Goal: Task Accomplishment & Management: Manage account settings

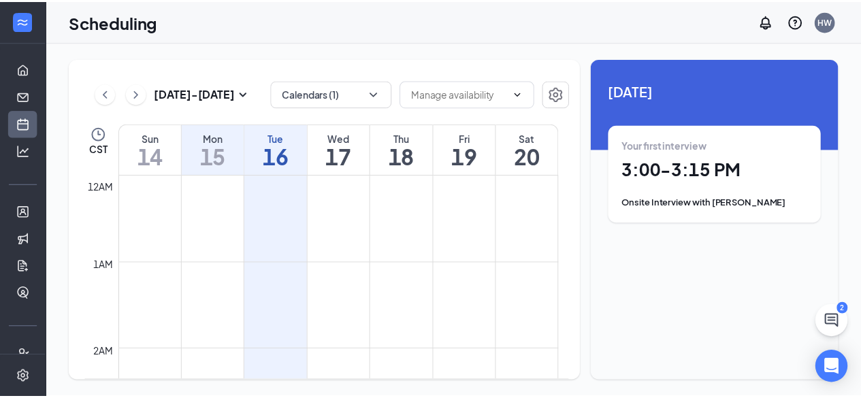
scroll to position [1202, 0]
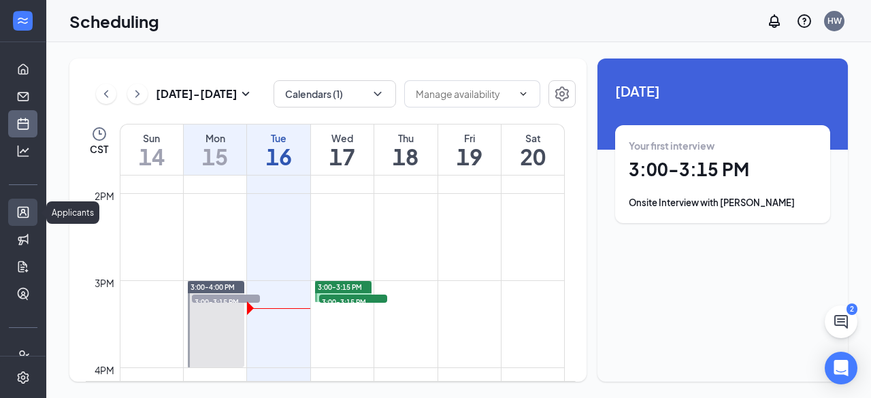
click at [35, 209] on link "Applicants" at bounding box center [42, 212] width 14 height 27
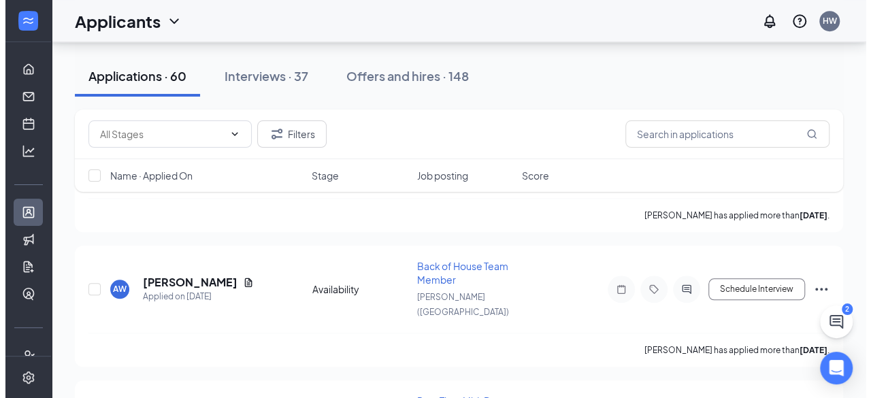
scroll to position [3143, 0]
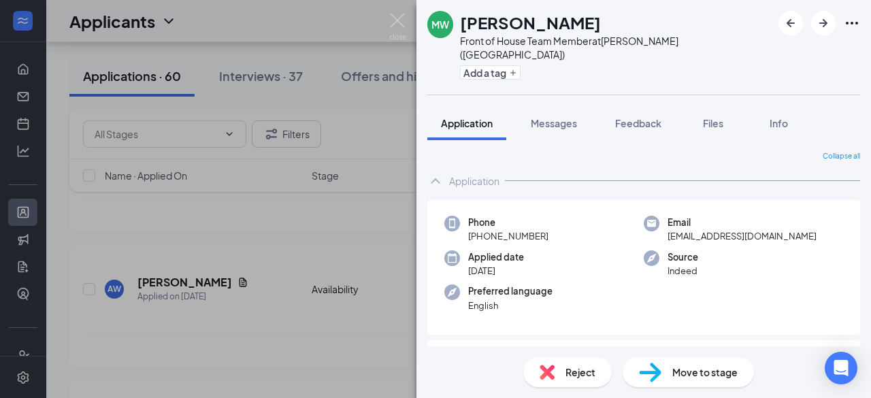
click at [569, 374] on span "Reject" at bounding box center [581, 372] width 30 height 15
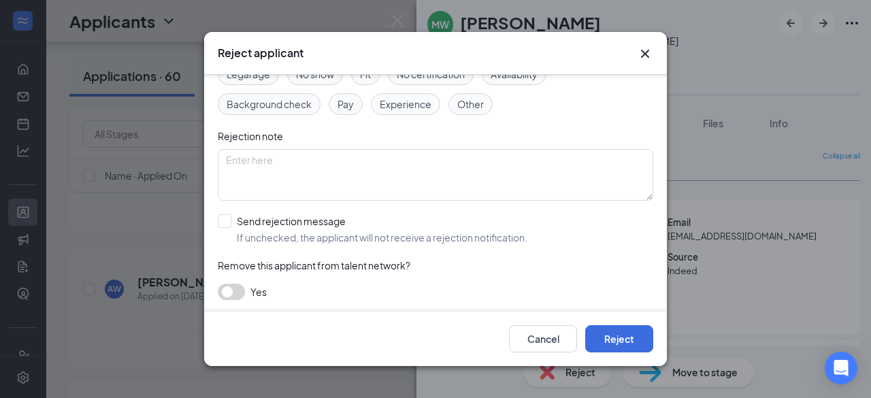
scroll to position [91, 0]
click at [222, 220] on input "Send rejection message If unchecked, the applicant will not receive a rejection…" at bounding box center [373, 229] width 310 height 30
checkbox input "true"
click at [270, 293] on input "search" at bounding box center [431, 289] width 410 height 23
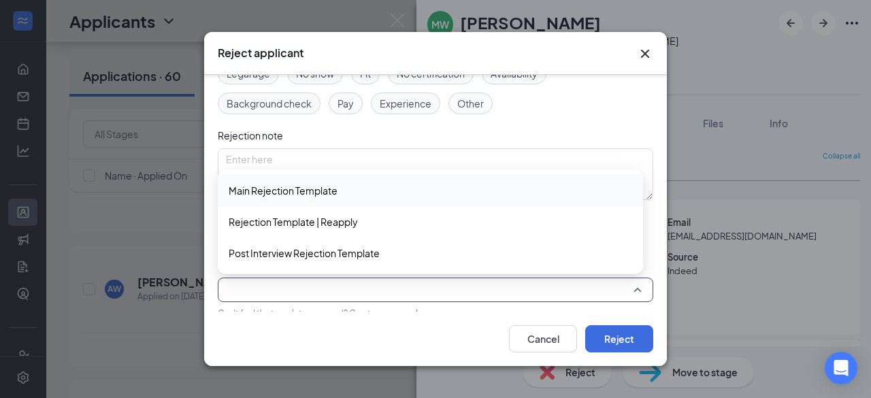
click at [275, 193] on span "Main Rejection Template" at bounding box center [283, 190] width 109 height 15
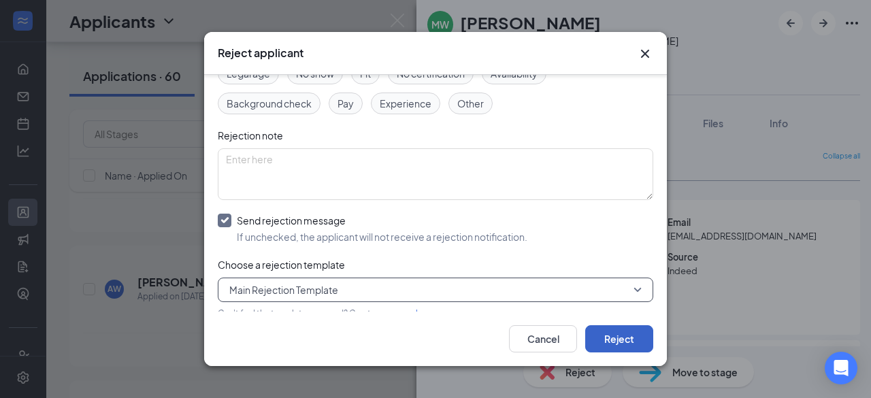
click at [613, 341] on button "Reject" at bounding box center [619, 338] width 68 height 27
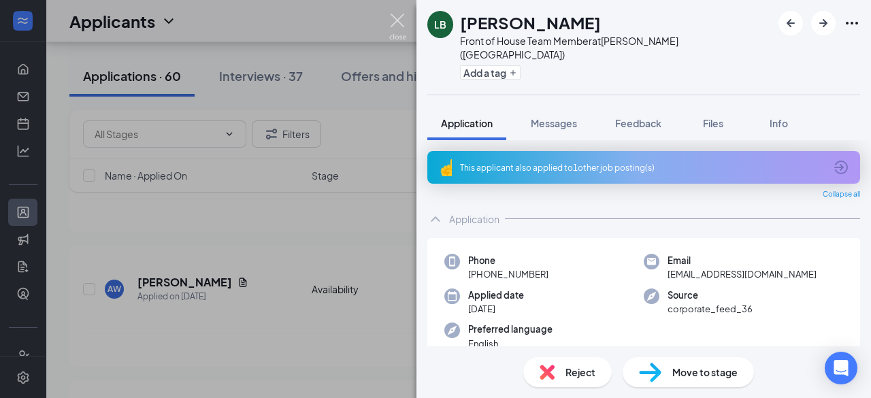
click at [399, 22] on img at bounding box center [397, 27] width 17 height 27
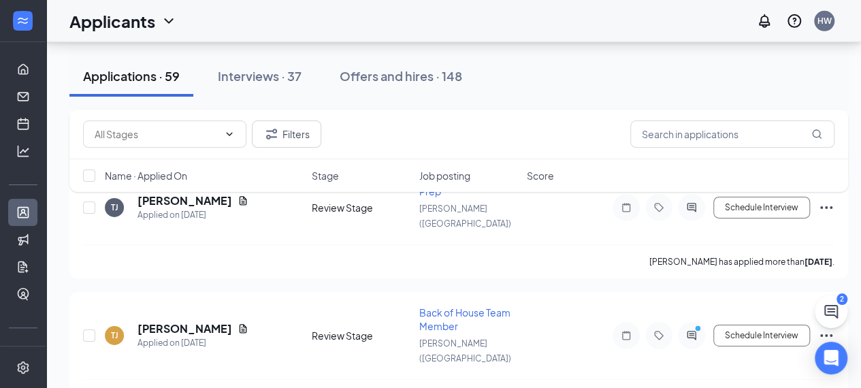
scroll to position [2076, 0]
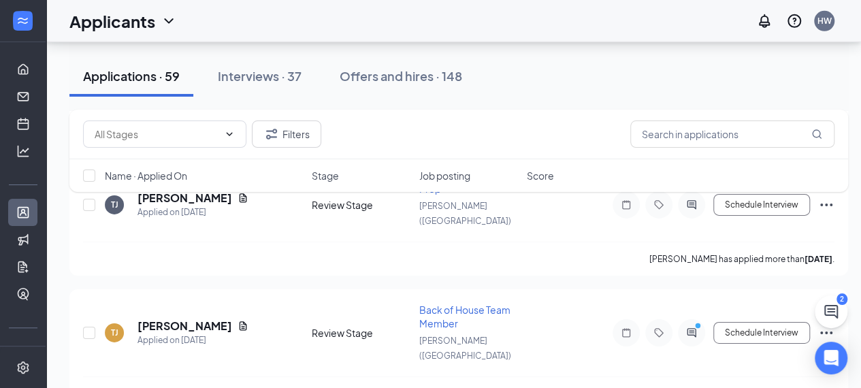
drag, startPoint x: 135, startPoint y: 276, endPoint x: 211, endPoint y: 274, distance: 76.3
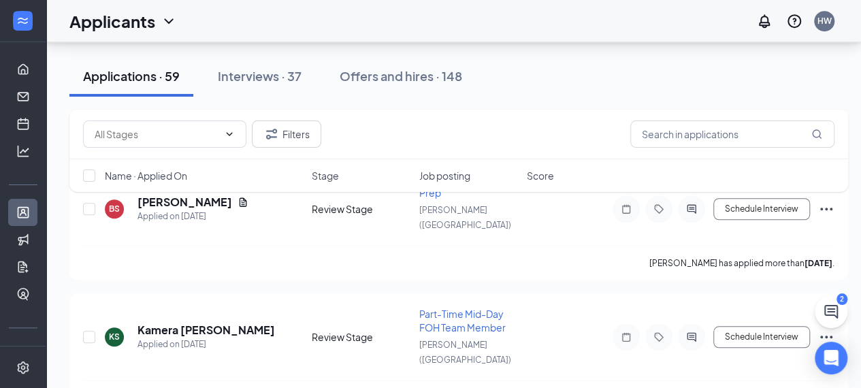
scroll to position [5633, 0]
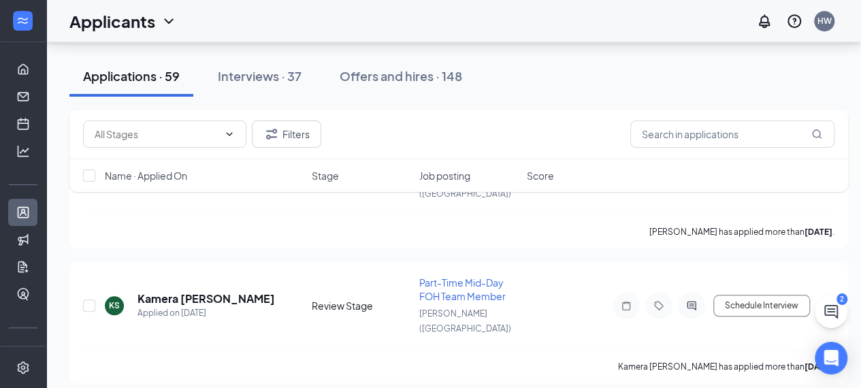
click at [841, 311] on button at bounding box center [831, 311] width 33 height 33
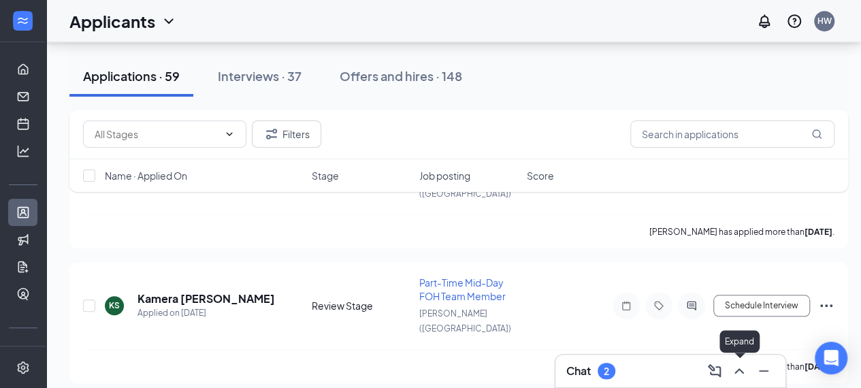
click at [738, 376] on icon "ChevronUp" at bounding box center [739, 371] width 16 height 16
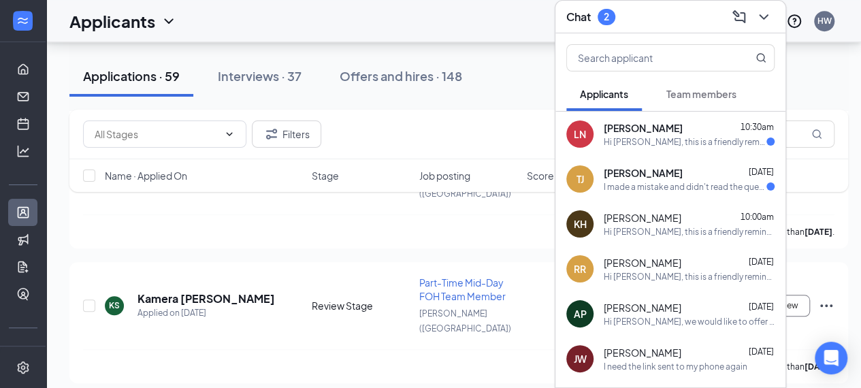
click at [703, 136] on div "Hi [PERSON_NAME], this is a friendly reminder. Please select an interview time …" at bounding box center [685, 142] width 163 height 12
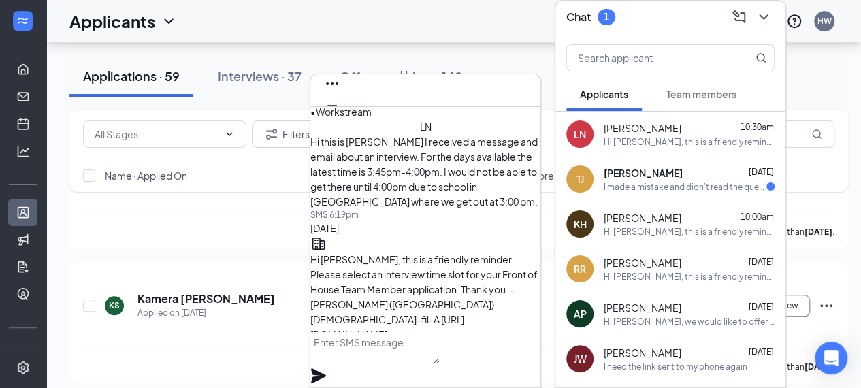
scroll to position [-143, 0]
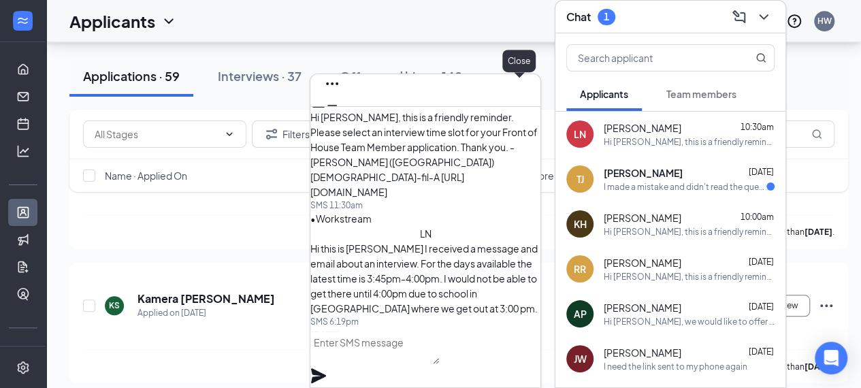
click at [340, 119] on icon "Cross" at bounding box center [332, 127] width 16 height 16
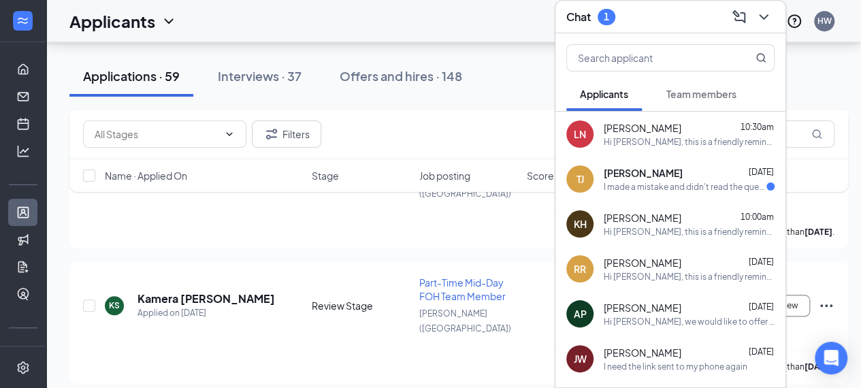
click at [766, 9] on icon "ChevronDown" at bounding box center [764, 17] width 16 height 16
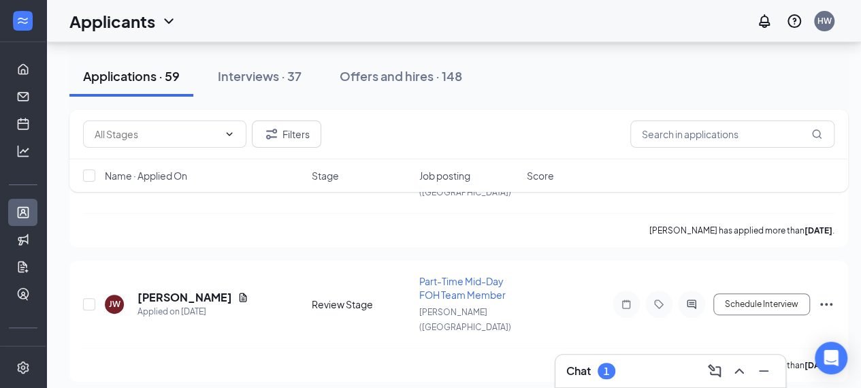
scroll to position [5633, 0]
click at [736, 377] on icon "ChevronUp" at bounding box center [739, 371] width 16 height 16
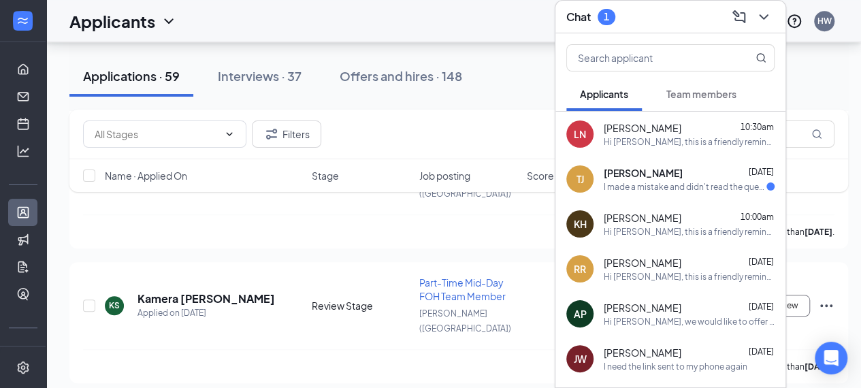
click at [638, 136] on div "Hi [PERSON_NAME], this is a friendly reminder. Please select an interview time …" at bounding box center [689, 142] width 171 height 12
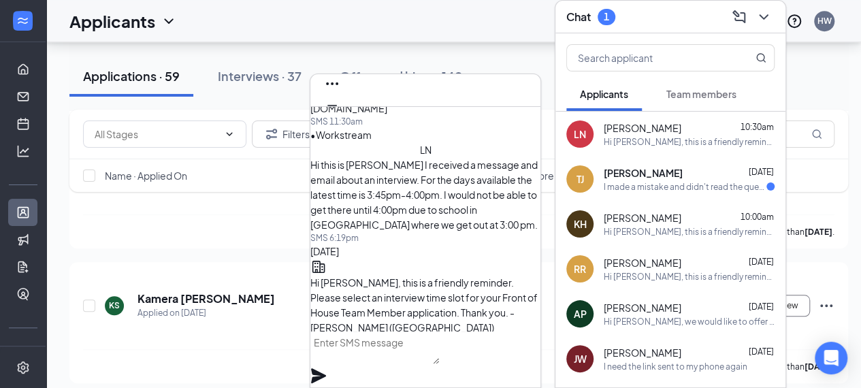
scroll to position [-86, 0]
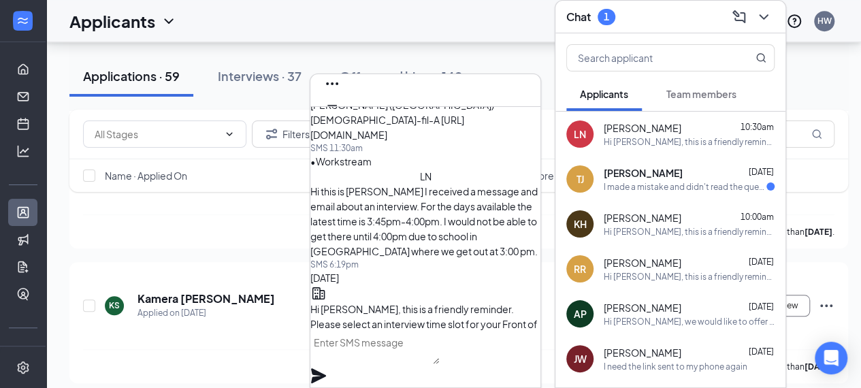
click at [398, 359] on textarea at bounding box center [374, 347] width 129 height 33
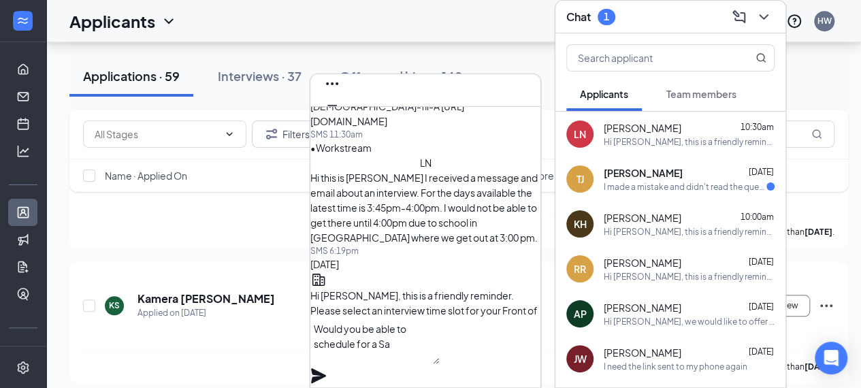
scroll to position [-99, 0]
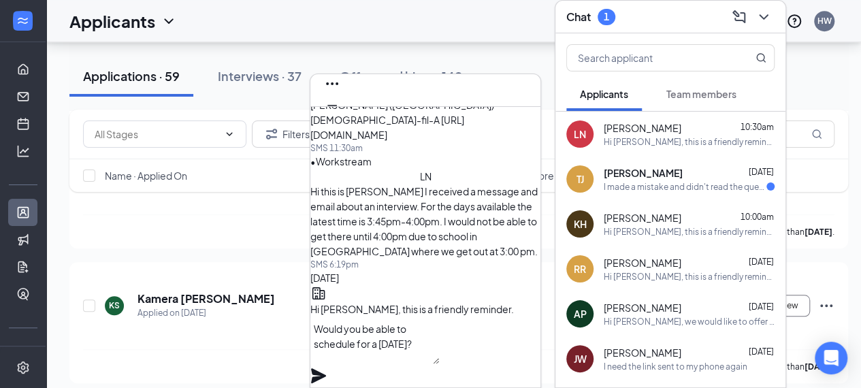
type textarea "Would you be able to schedule for a [DATE]?"
click at [326, 368] on icon "Plane" at bounding box center [318, 375] width 15 height 15
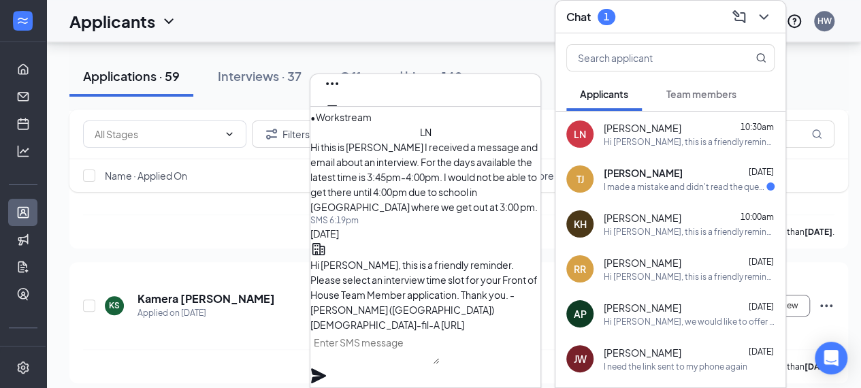
scroll to position [-155, 0]
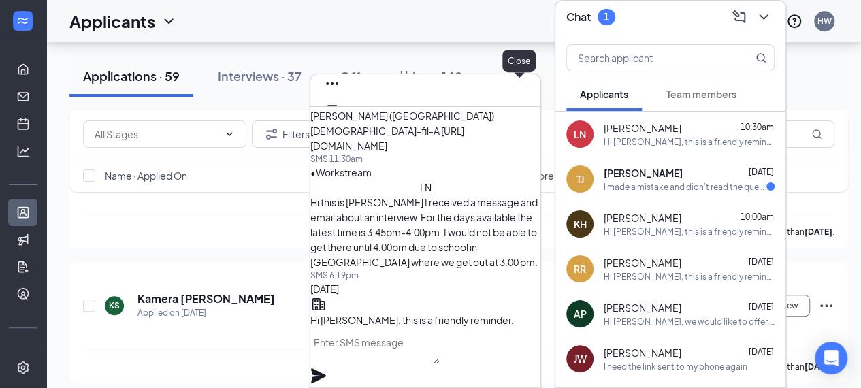
click at [340, 119] on icon "Cross" at bounding box center [332, 127] width 16 height 16
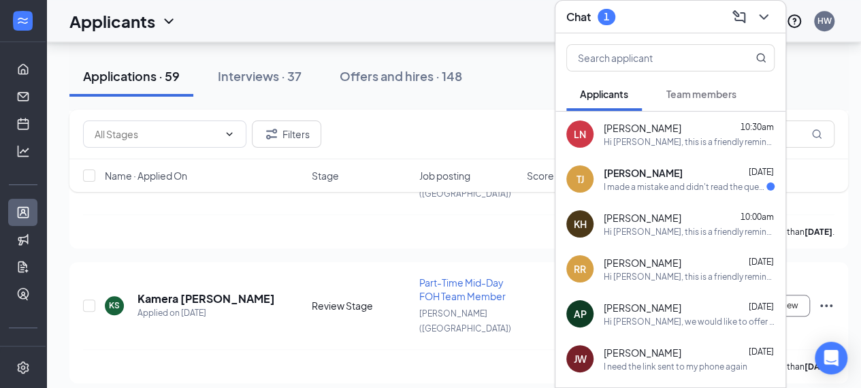
click at [764, 10] on icon "ChevronDown" at bounding box center [764, 17] width 16 height 16
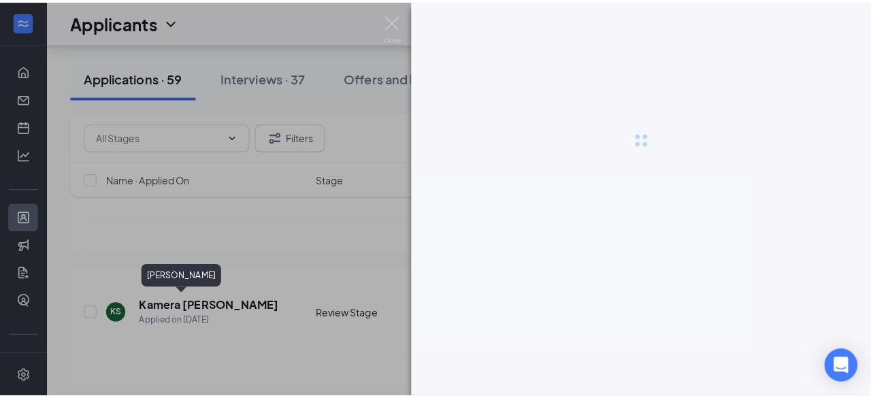
scroll to position [5623, 0]
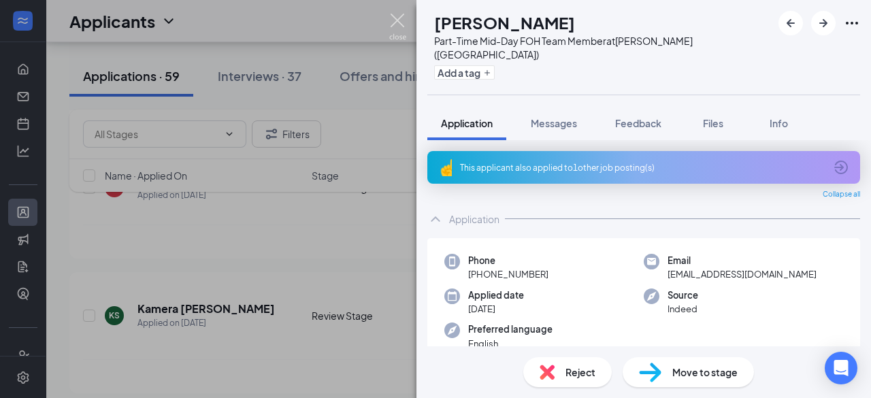
click at [403, 18] on img at bounding box center [397, 27] width 17 height 27
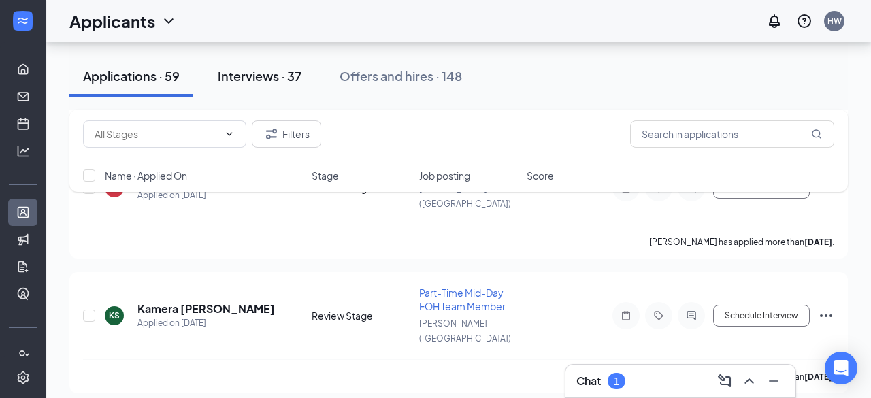
click at [263, 75] on div "Interviews · 37" at bounding box center [260, 75] width 84 height 17
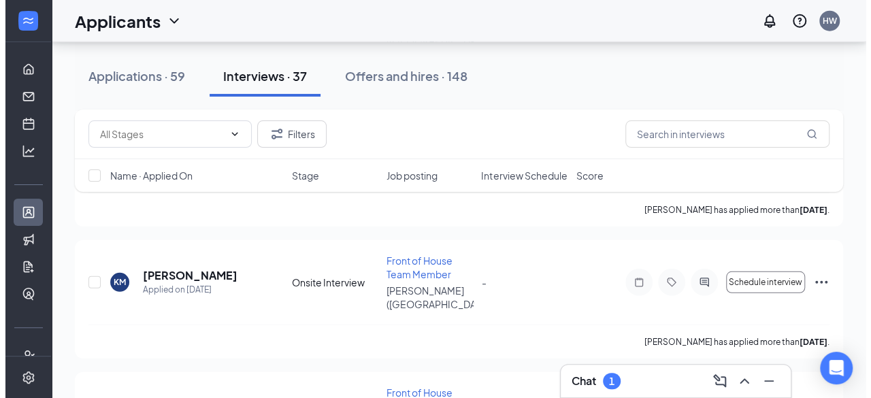
scroll to position [1837, 0]
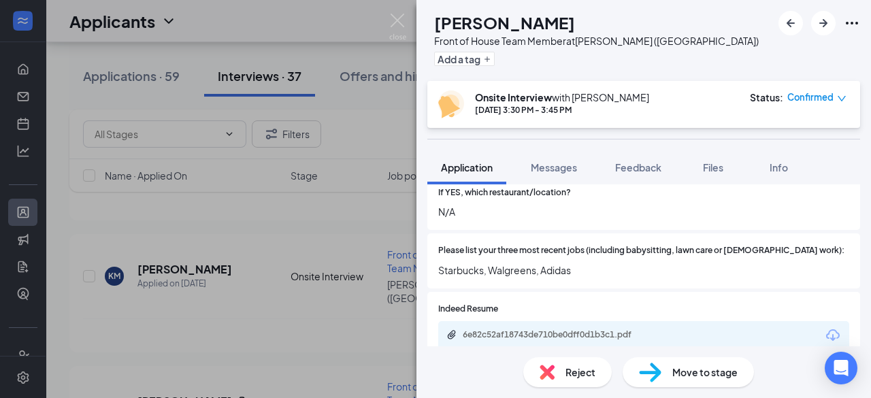
scroll to position [529, 0]
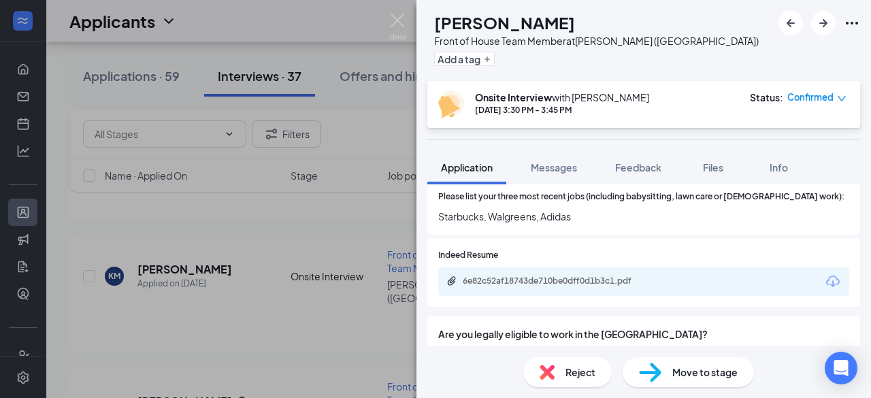
click at [507, 276] on div "6e82c52af18743de710be0dff0d1b3c1.pdf" at bounding box center [643, 282] width 411 height 29
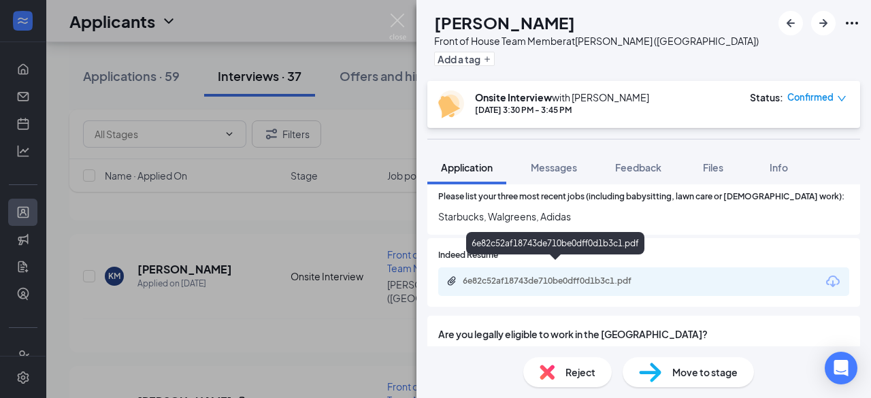
click at [511, 276] on div "6e82c52af18743de710be0dff0d1b3c1.pdf" at bounding box center [558, 281] width 191 height 11
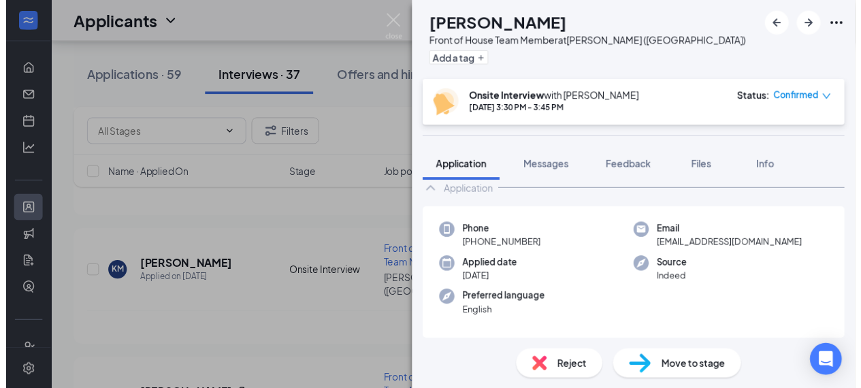
scroll to position [0, 0]
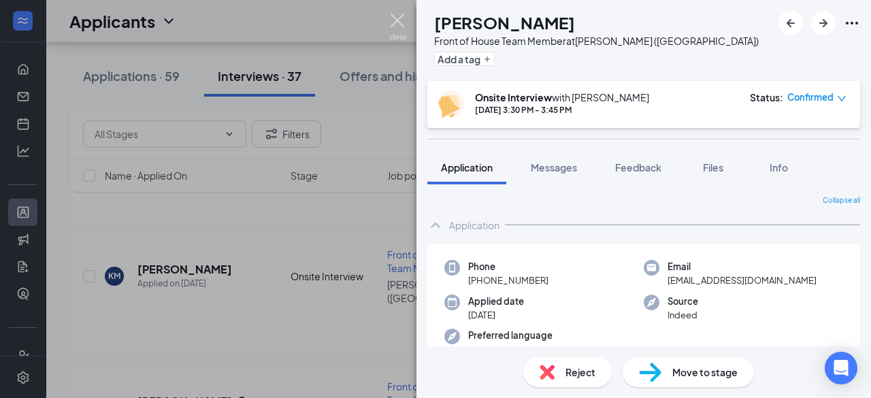
click at [400, 24] on img at bounding box center [397, 27] width 17 height 27
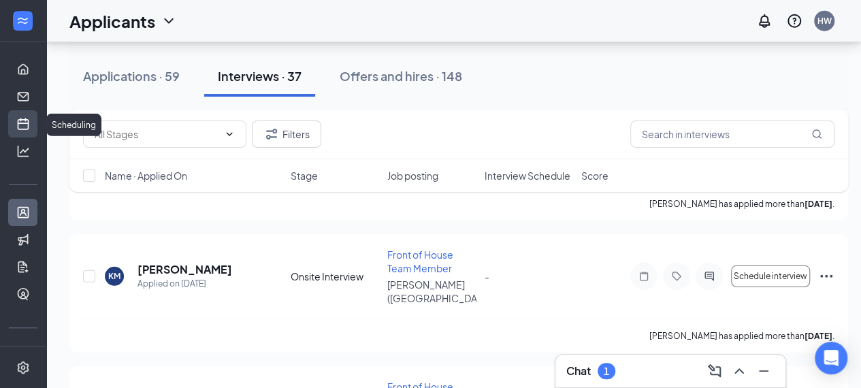
click at [35, 127] on link "Scheduling" at bounding box center [42, 123] width 14 height 27
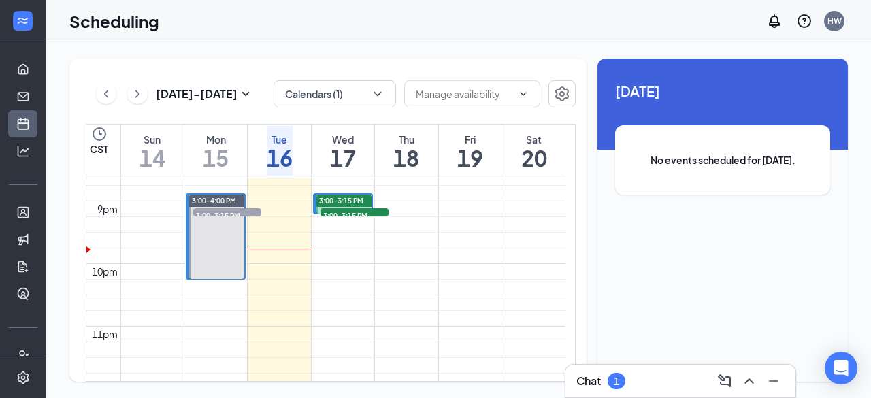
scroll to position [1293, 0]
click at [340, 209] on span "3:00-3:15 PM" at bounding box center [355, 215] width 68 height 14
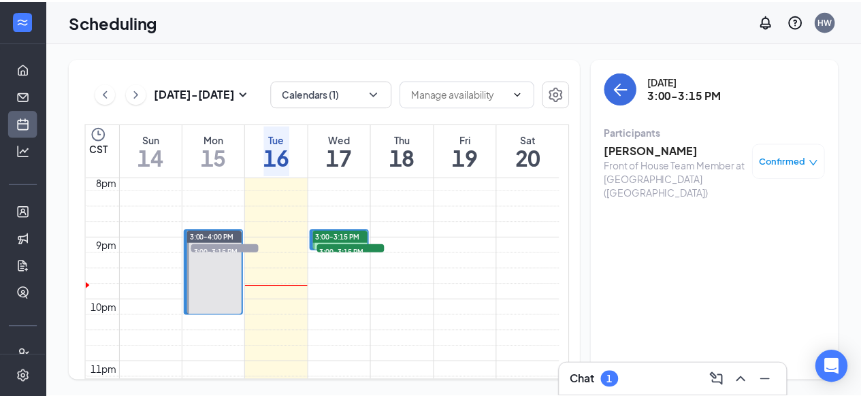
scroll to position [1256, 0]
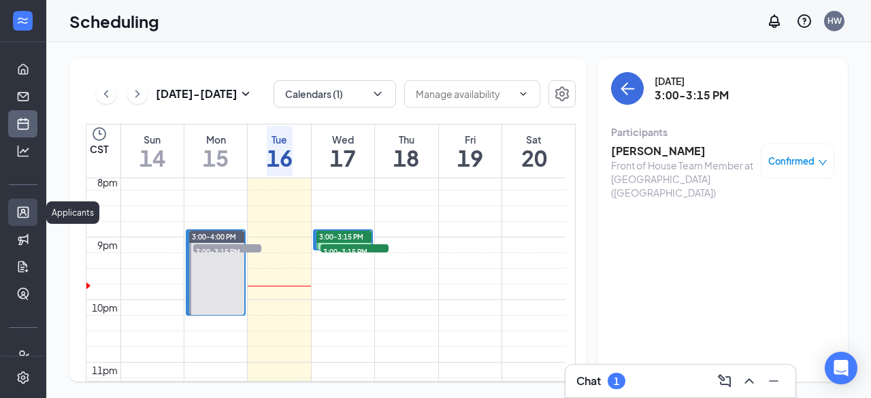
click at [35, 207] on link "Applicants" at bounding box center [42, 212] width 14 height 27
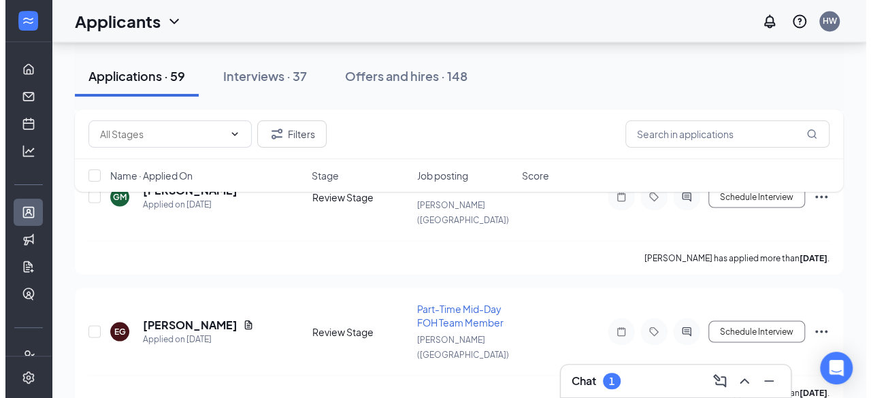
scroll to position [6400, 0]
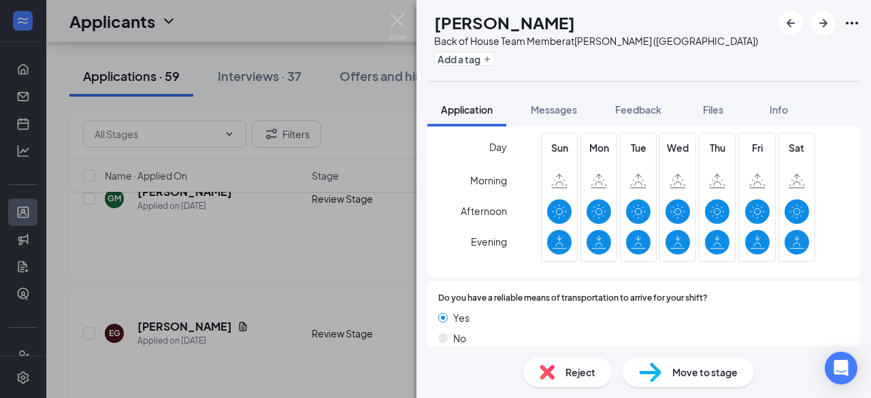
scroll to position [892, 0]
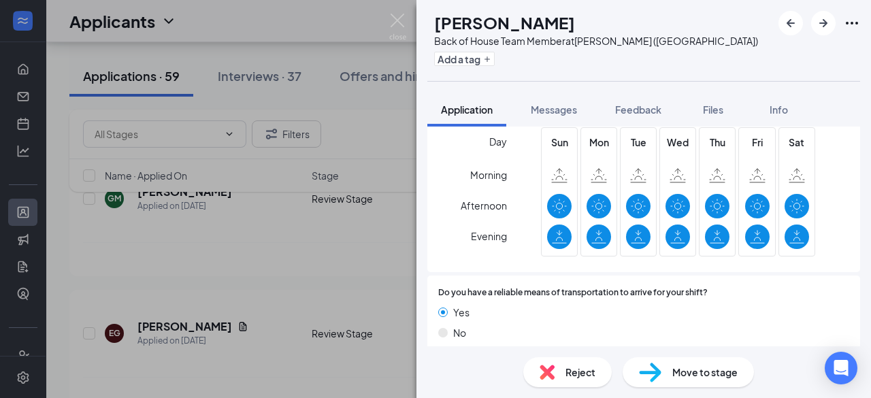
click at [666, 362] on div "Move to stage" at bounding box center [688, 372] width 131 height 30
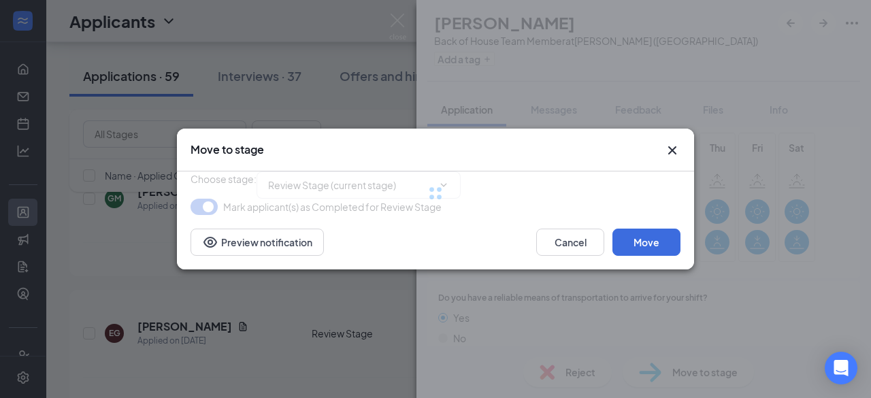
type input "Onsite Interview (next stage)"
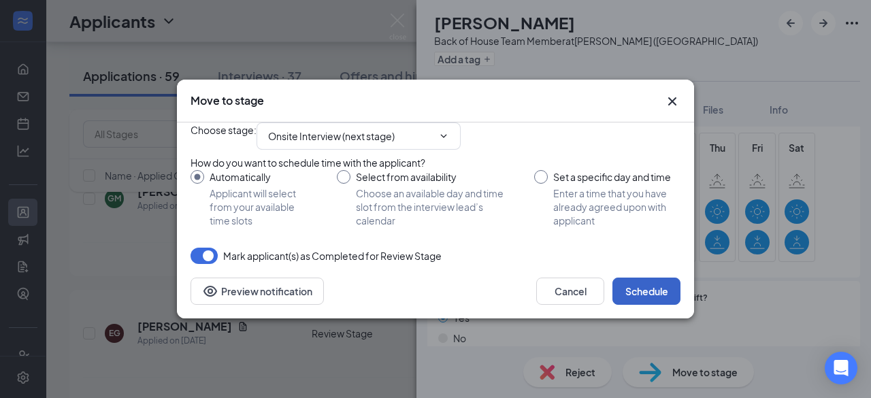
click at [632, 305] on button "Schedule" at bounding box center [647, 291] width 68 height 27
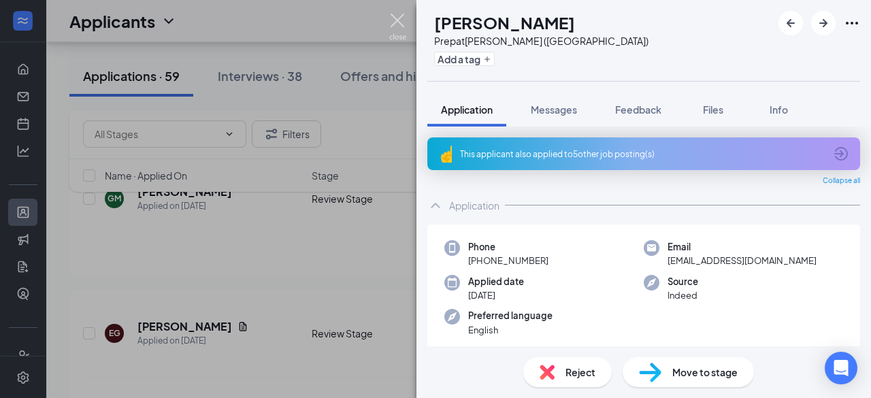
click at [400, 24] on img at bounding box center [397, 27] width 17 height 27
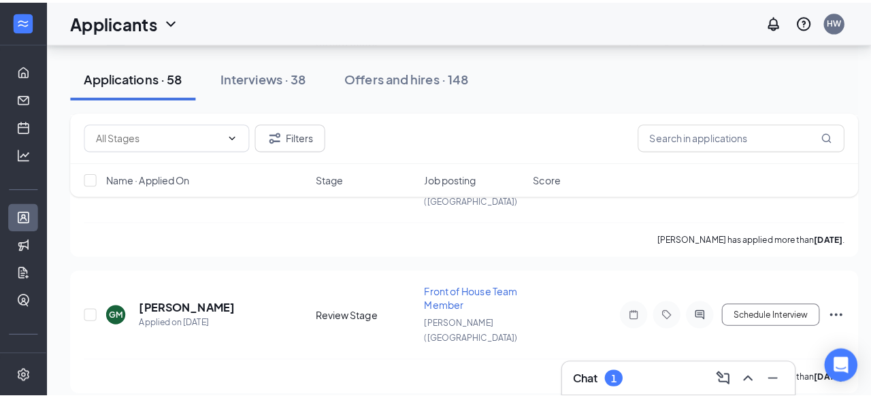
scroll to position [6289, 0]
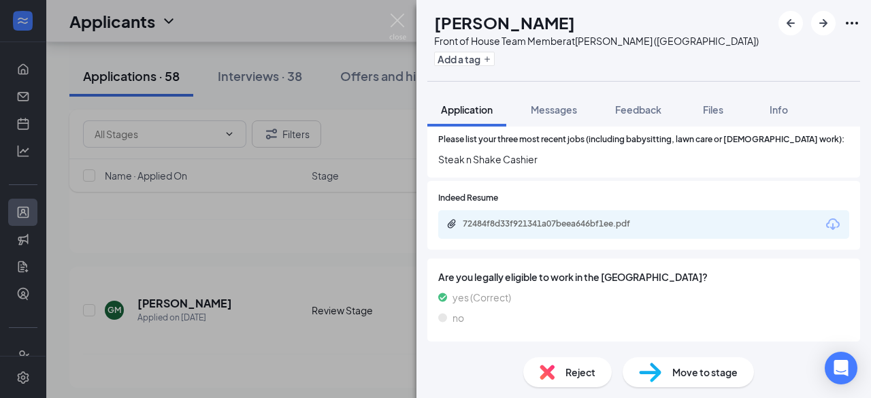
scroll to position [546, 0]
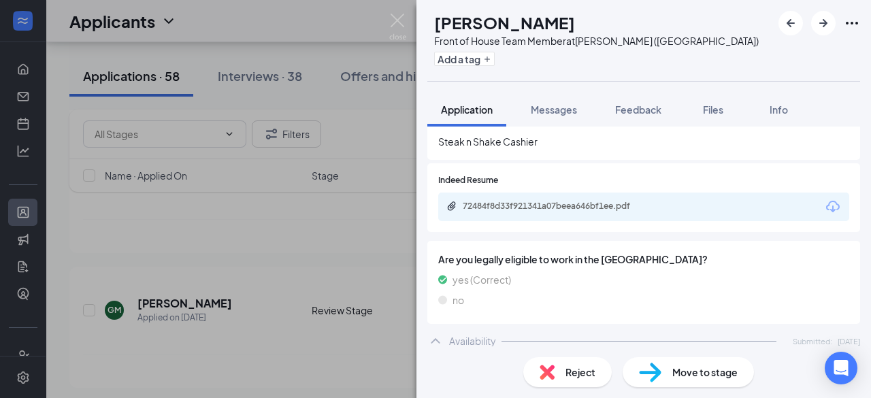
click at [520, 201] on div "72484f8d33f921341a07beea646bf1ee.pdf" at bounding box center [558, 206] width 191 height 11
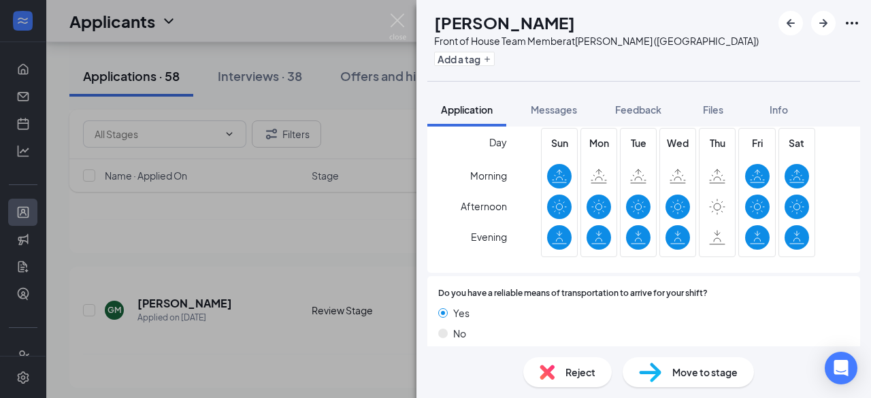
scroll to position [965, 0]
click at [655, 373] on img at bounding box center [650, 373] width 22 height 20
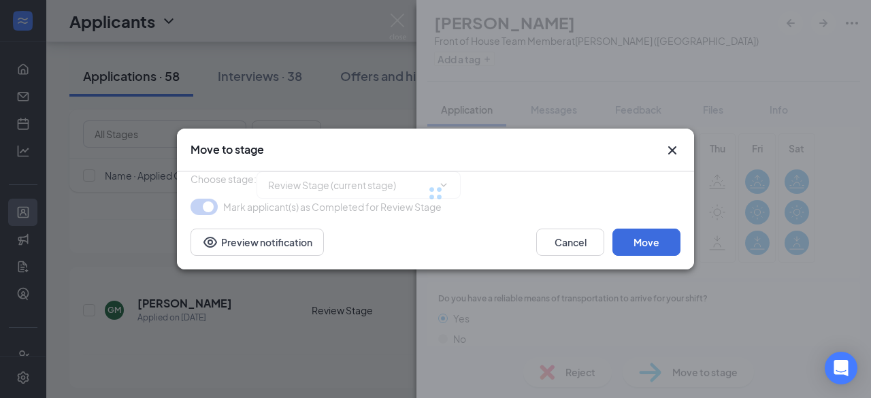
type input "Onsite Interview (next stage)"
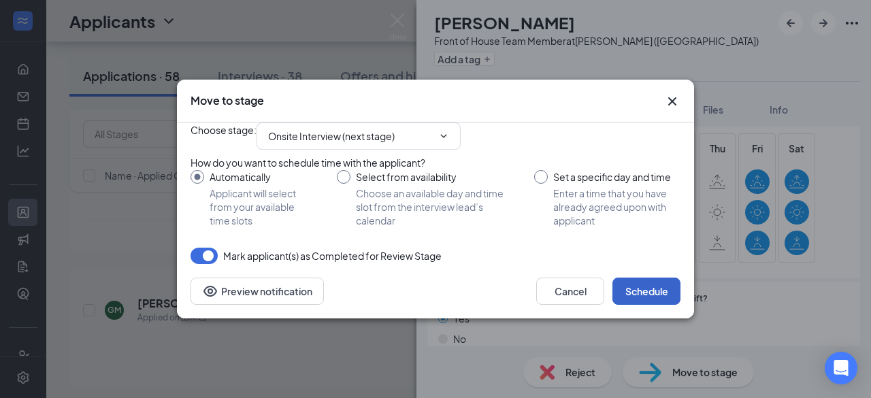
click at [626, 305] on button "Schedule" at bounding box center [647, 291] width 68 height 27
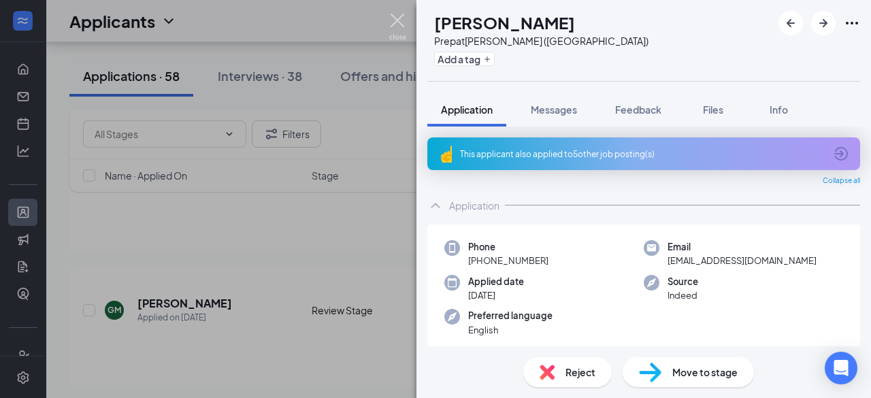
click at [399, 28] on img at bounding box center [397, 27] width 17 height 27
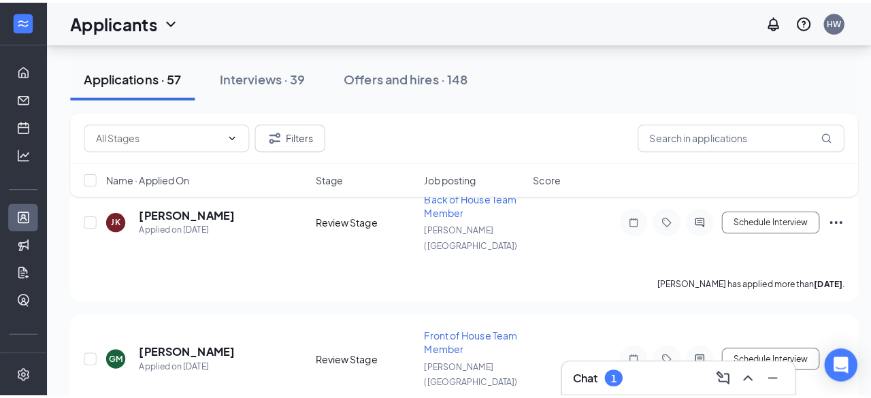
scroll to position [6246, 0]
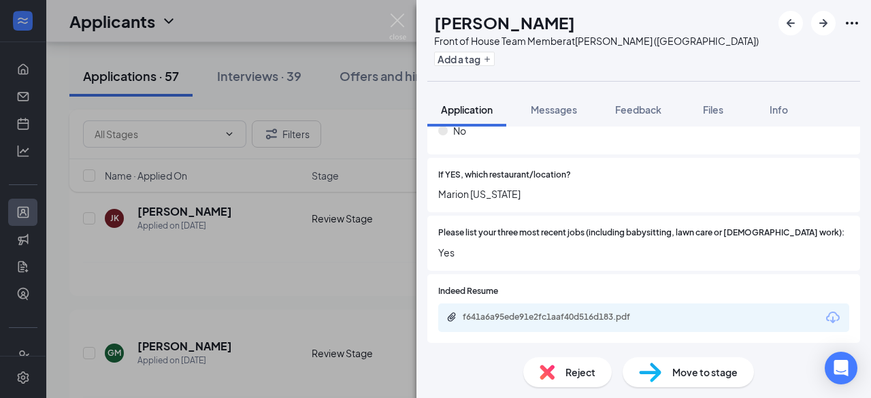
scroll to position [436, 0]
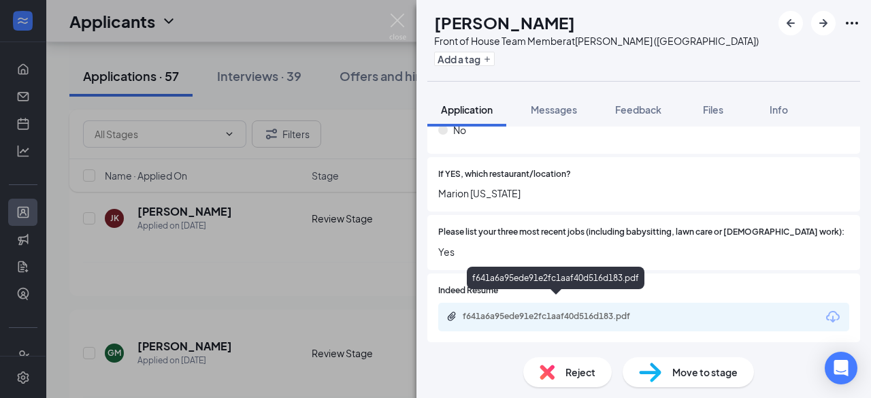
click at [566, 311] on div "f641a6a95ede91e2fc1aaf40d516d183.pdf" at bounding box center [558, 316] width 191 height 11
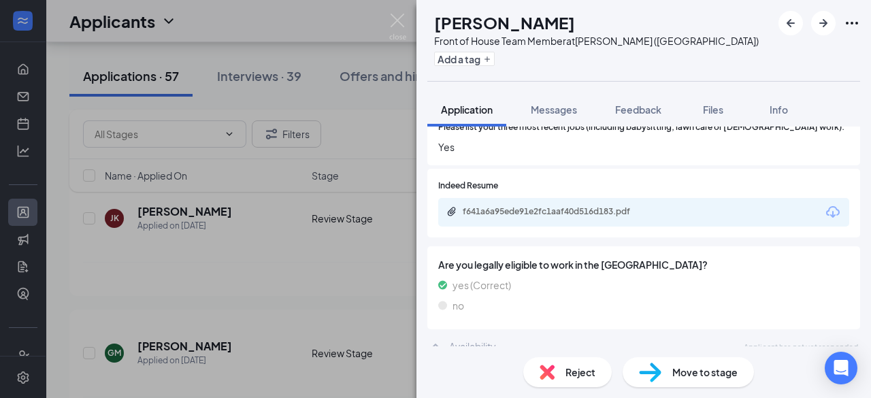
scroll to position [535, 0]
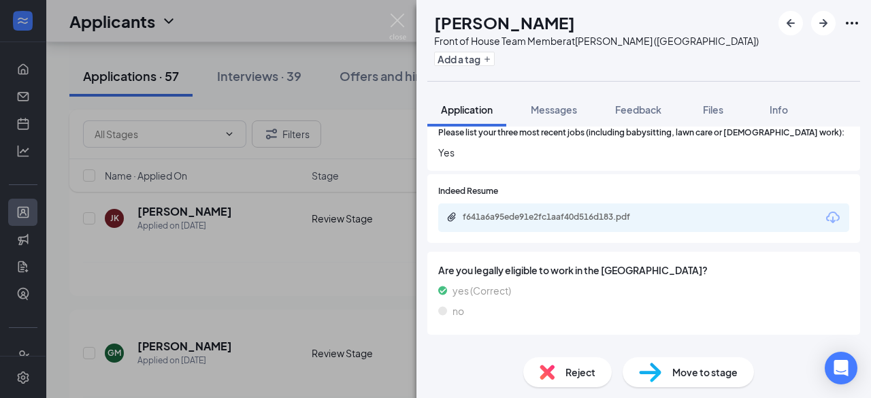
click at [562, 387] on div "Reject" at bounding box center [567, 372] width 88 height 30
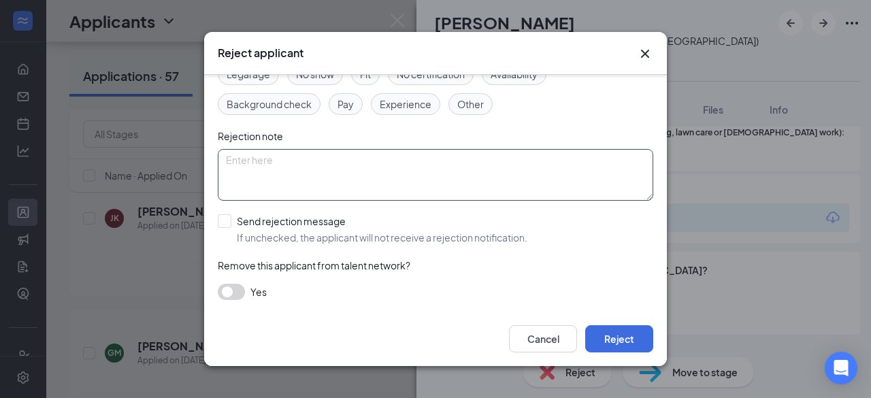
scroll to position [91, 0]
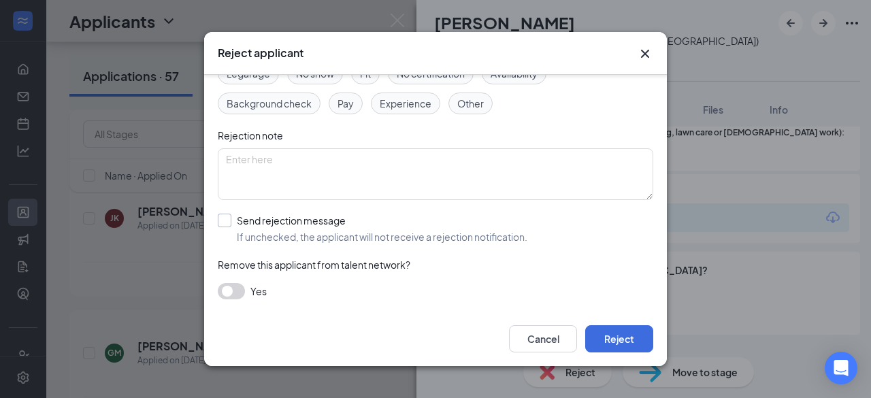
click at [226, 224] on input "Send rejection message If unchecked, the applicant will not receive a rejection…" at bounding box center [373, 229] width 310 height 30
checkbox input "true"
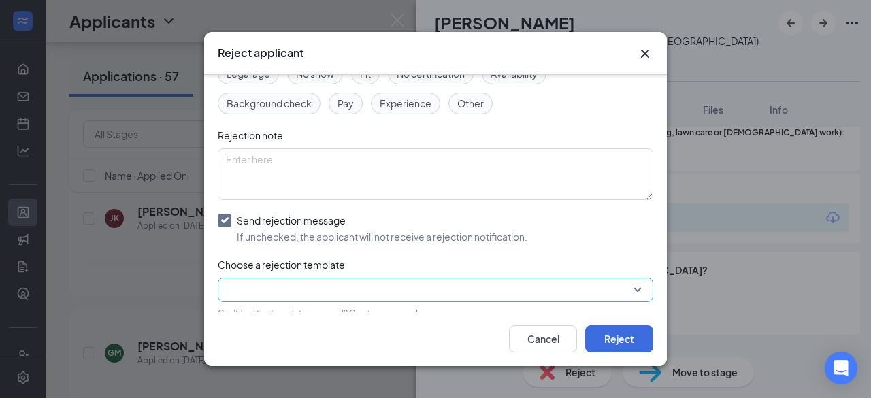
click at [252, 282] on input "search" at bounding box center [431, 289] width 410 height 23
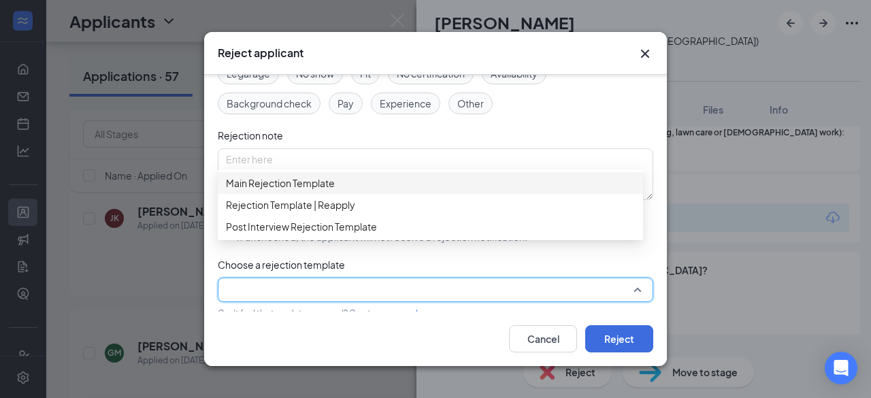
click at [282, 191] on span "Main Rejection Template" at bounding box center [280, 183] width 109 height 15
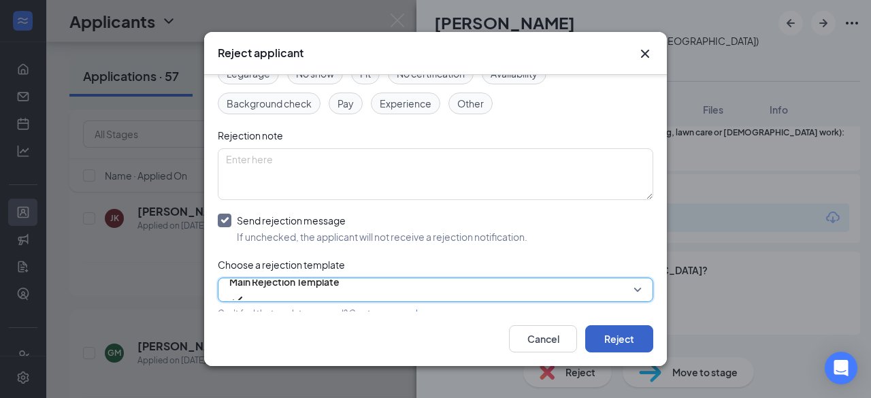
click at [613, 331] on button "Reject" at bounding box center [619, 338] width 68 height 27
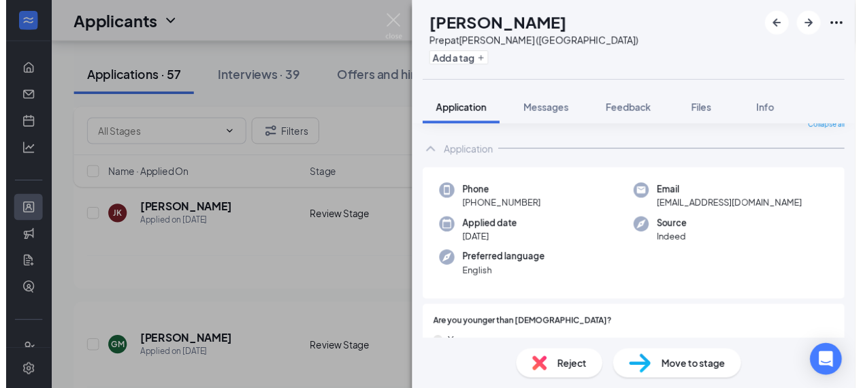
scroll to position [35, 0]
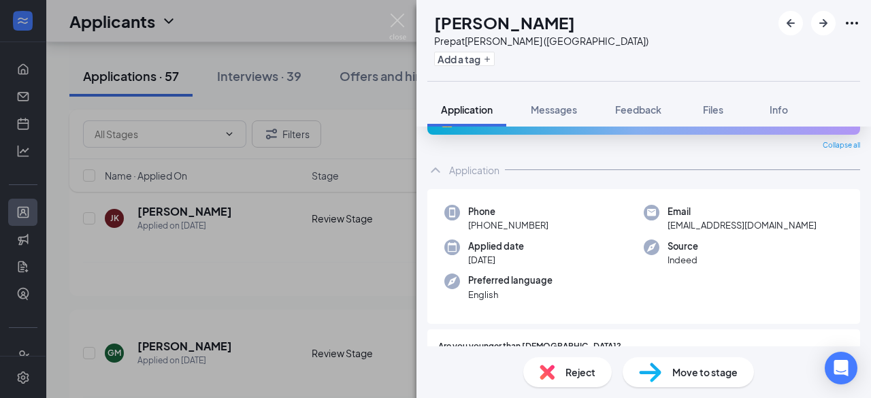
click at [385, 12] on div "DC [PERSON_NAME] Prep at [GEOGRAPHIC_DATA] ([GEOGRAPHIC_DATA]) Add a tag Applic…" at bounding box center [435, 199] width 871 height 398
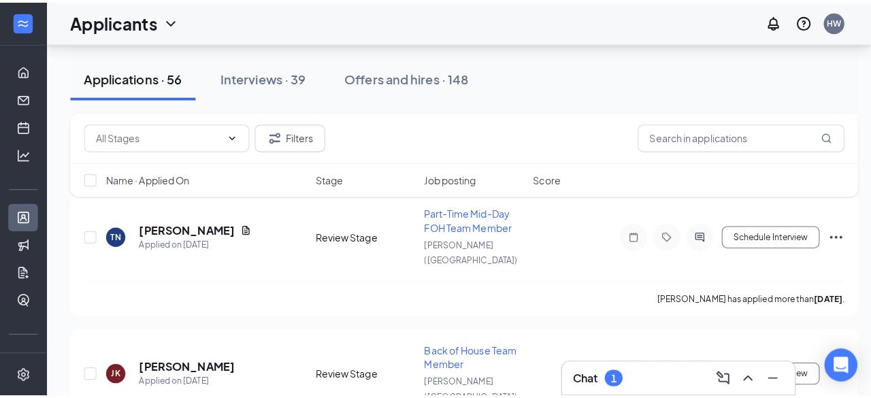
scroll to position [6081, 0]
